Goal: Information Seeking & Learning: Learn about a topic

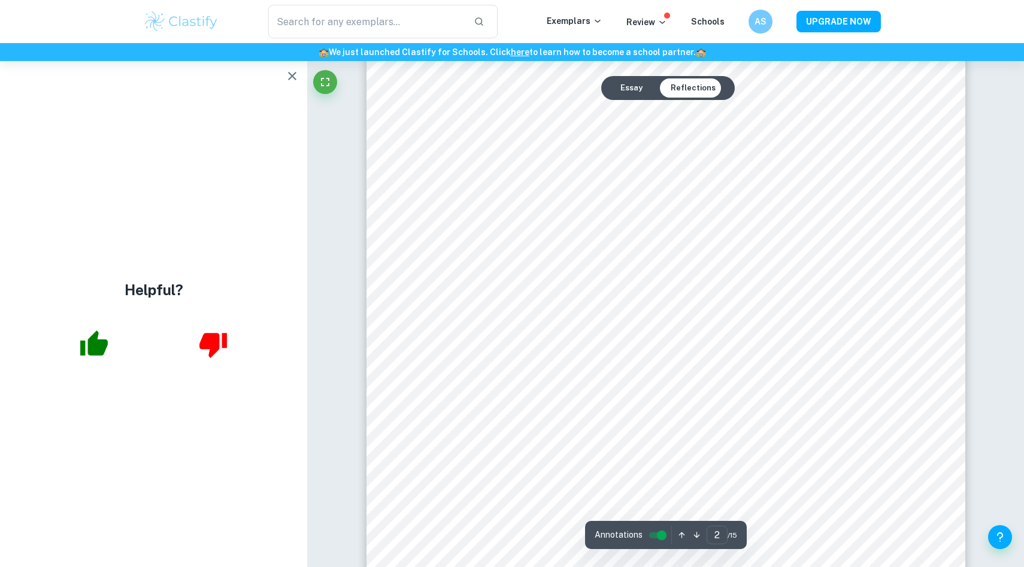
scroll to position [1023, 0]
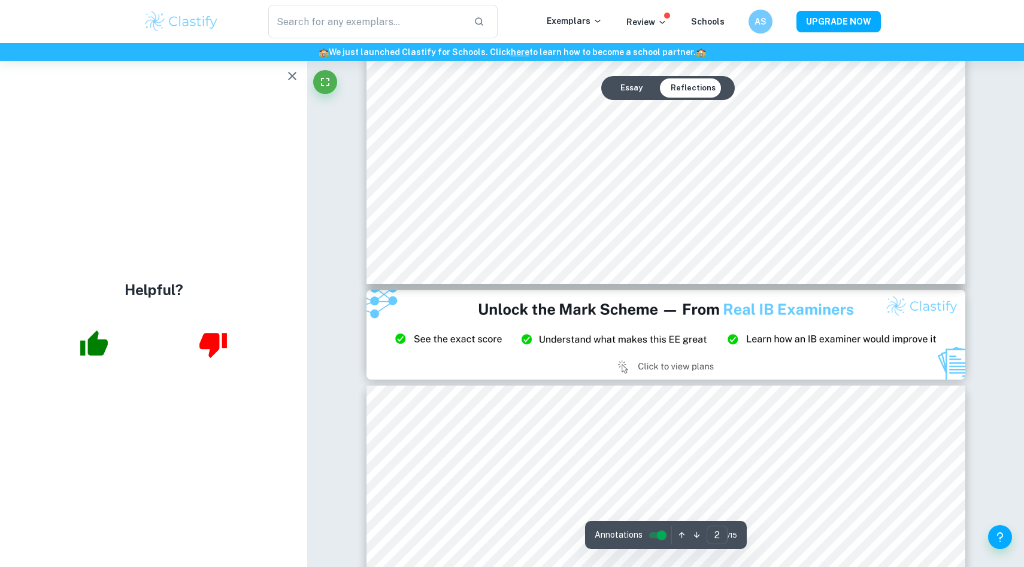
type input "3"
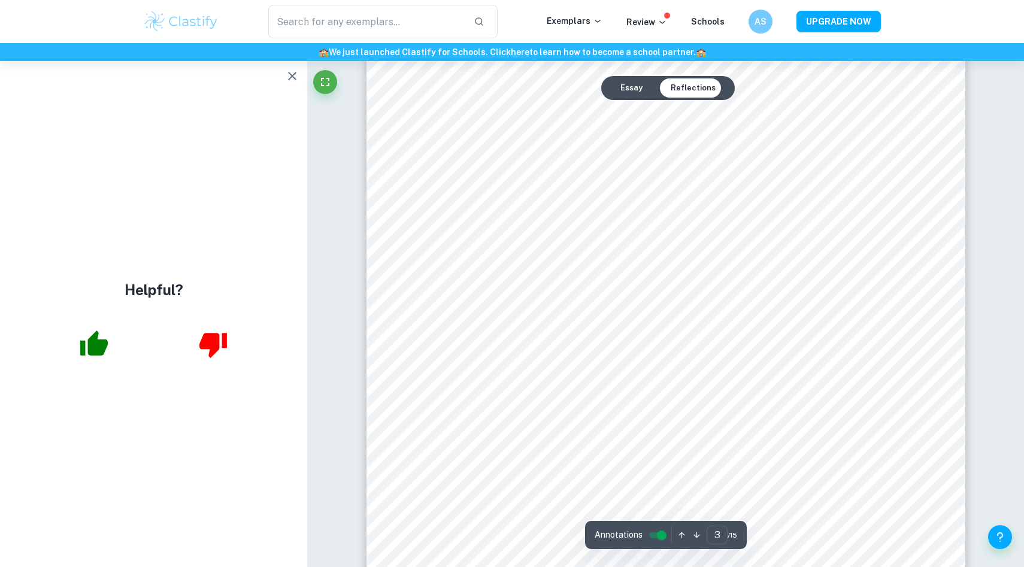
scroll to position [2025, 0]
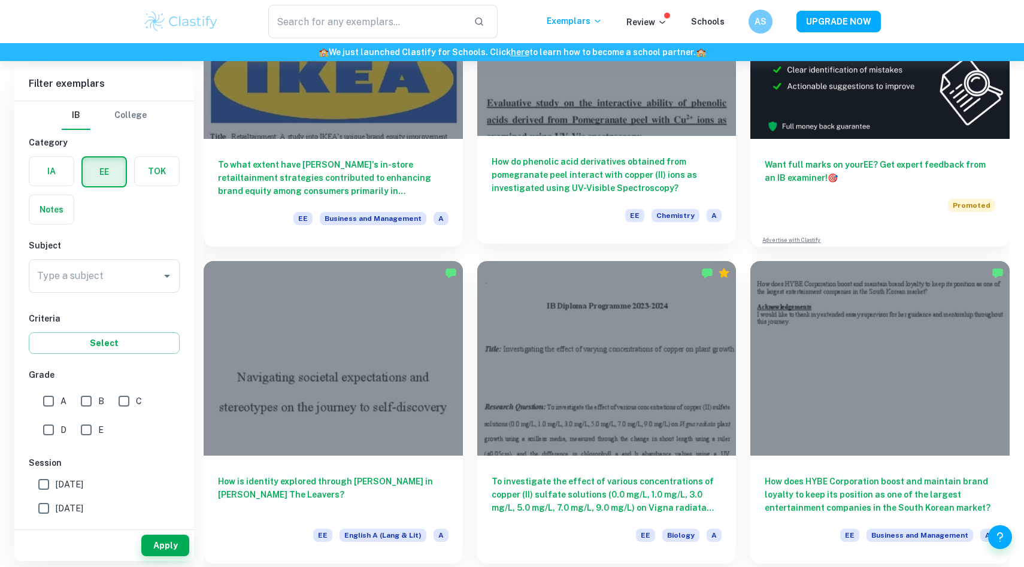
scroll to position [377, 0]
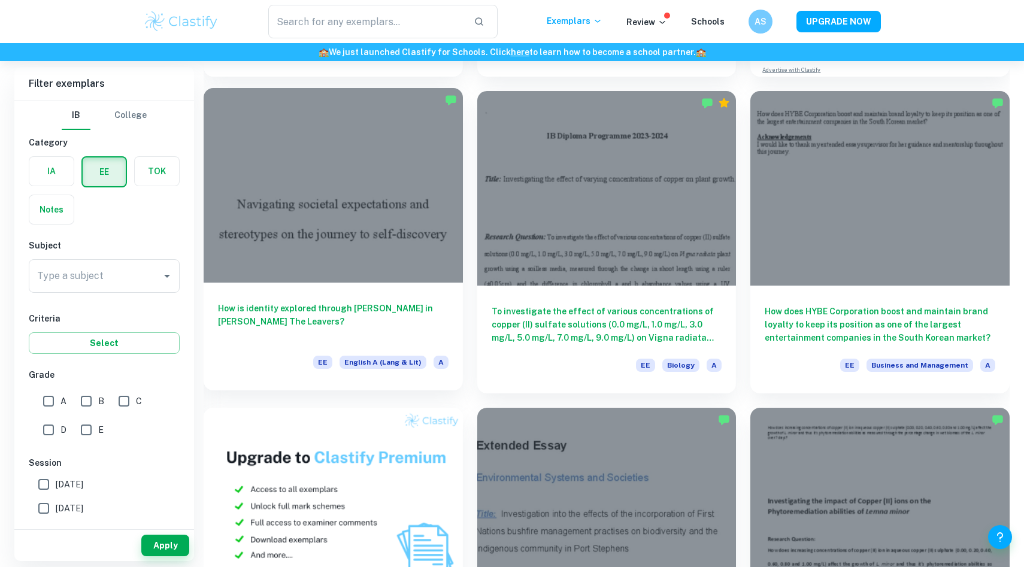
click at [374, 283] on div "How is identity explored through [PERSON_NAME] in [PERSON_NAME] The Leavers? EE…" at bounding box center [333, 337] width 259 height 108
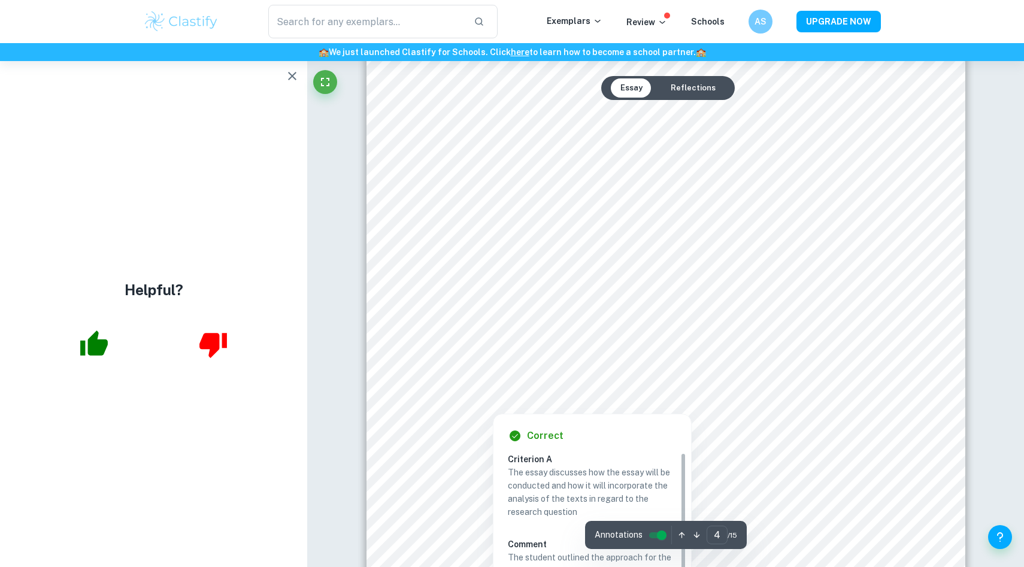
scroll to position [2795, 0]
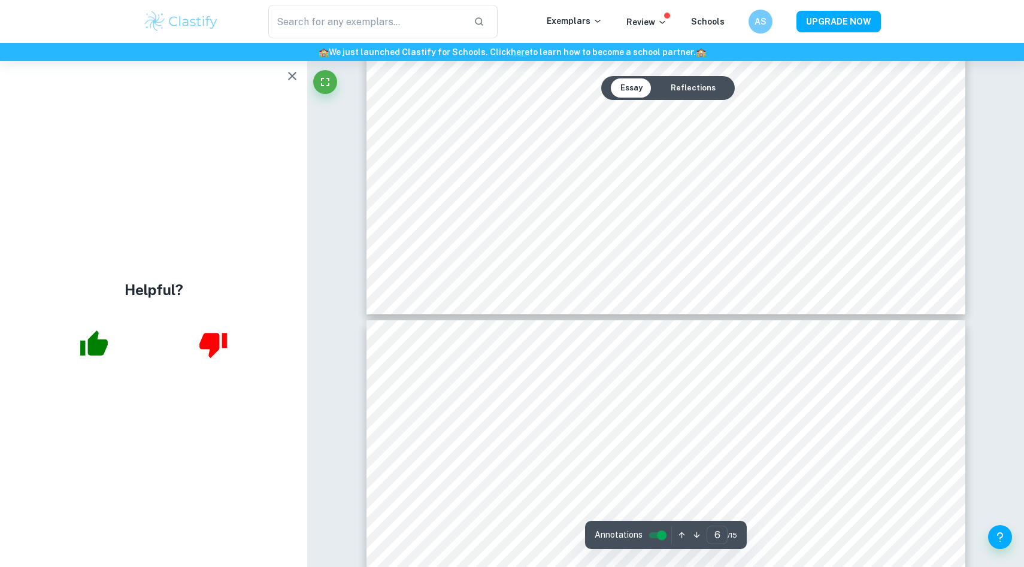
type input "7"
